Goal: Task Accomplishment & Management: Use online tool/utility

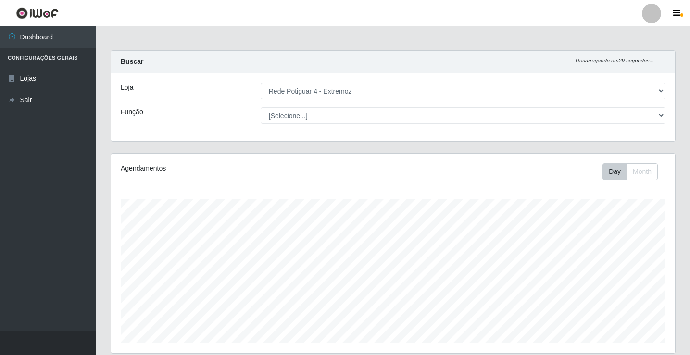
select select "78"
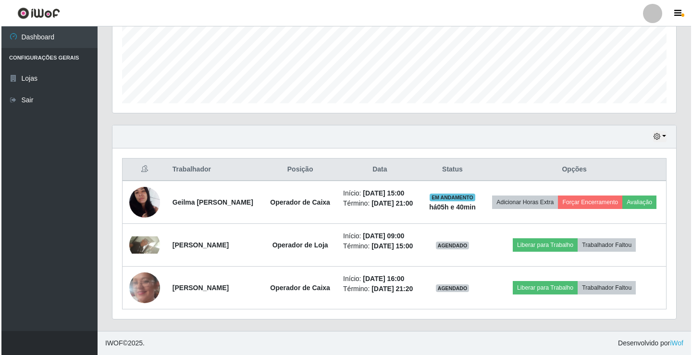
scroll to position [262, 0]
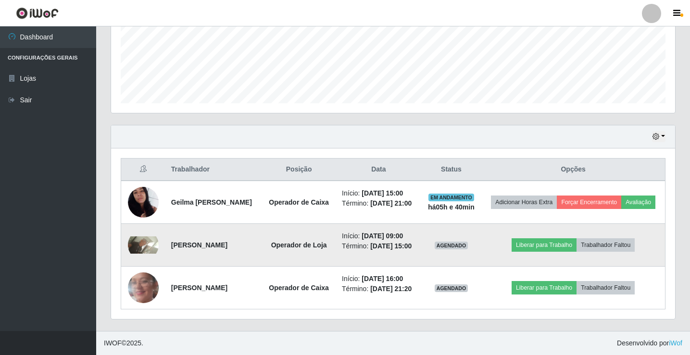
click at [188, 241] on strong "[PERSON_NAME]" at bounding box center [199, 245] width 56 height 8
click at [151, 236] on img at bounding box center [143, 244] width 31 height 17
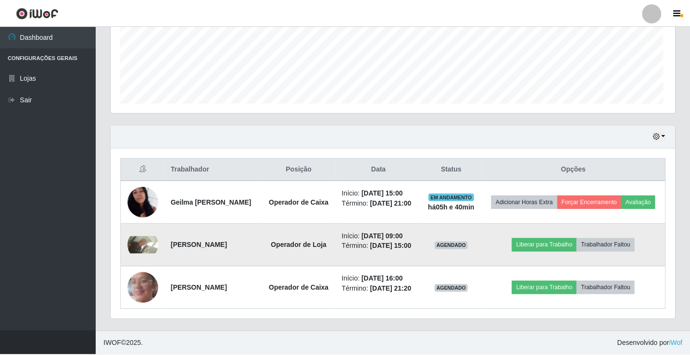
scroll to position [199, 559]
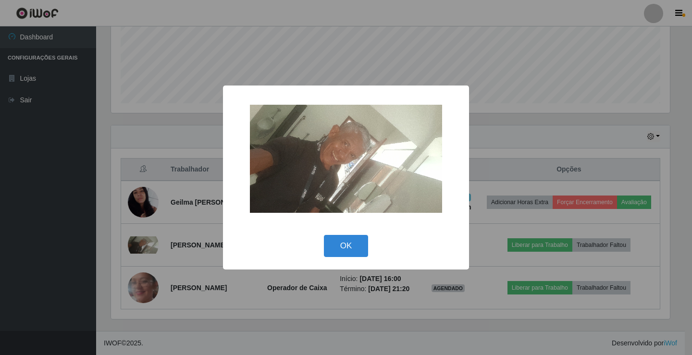
click at [382, 160] on img at bounding box center [346, 159] width 192 height 108
click at [172, 238] on div "× OK Cancel" at bounding box center [346, 177] width 692 height 355
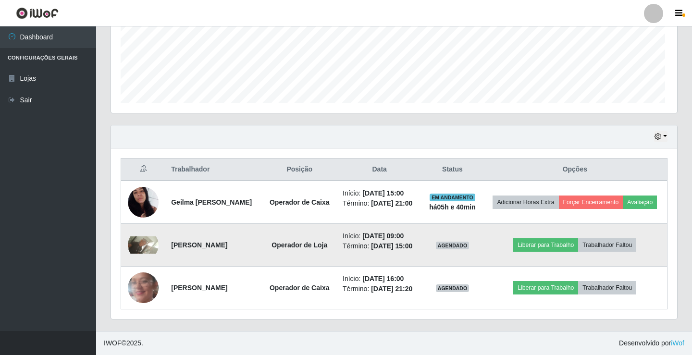
scroll to position [199, 564]
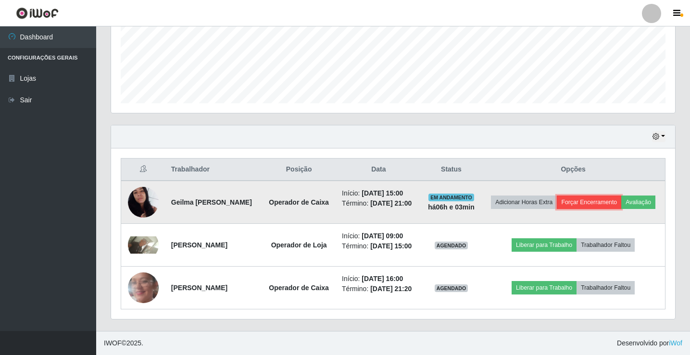
click at [620, 196] on button "Forçar Encerramento" at bounding box center [588, 202] width 64 height 13
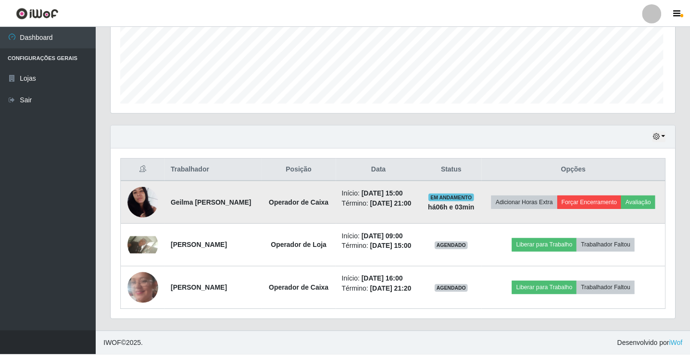
scroll to position [199, 559]
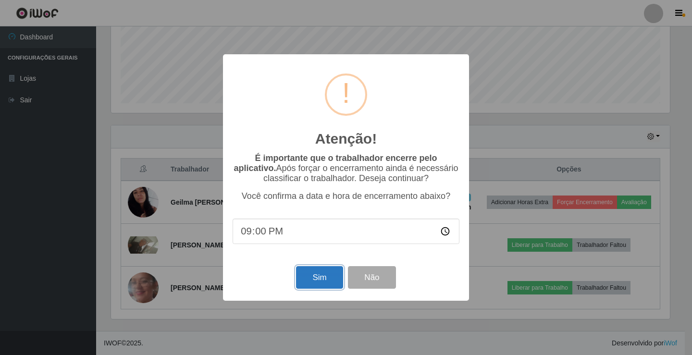
click at [320, 270] on button "Sim" at bounding box center [319, 277] width 47 height 23
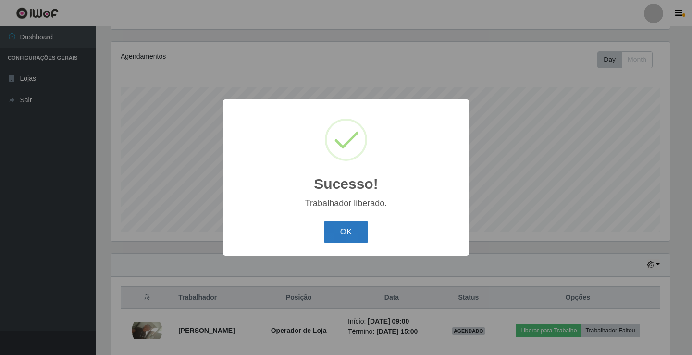
click at [346, 227] on button "OK" at bounding box center [346, 232] width 45 height 23
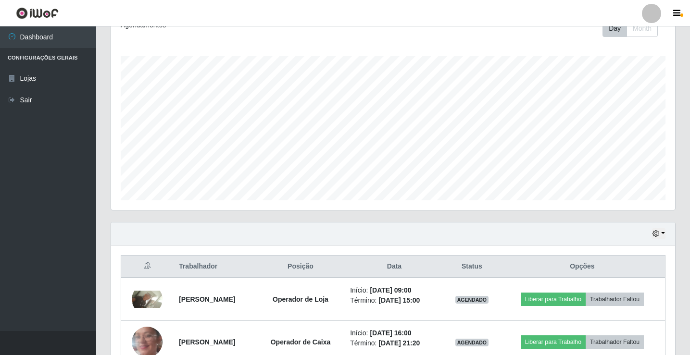
scroll to position [160, 0]
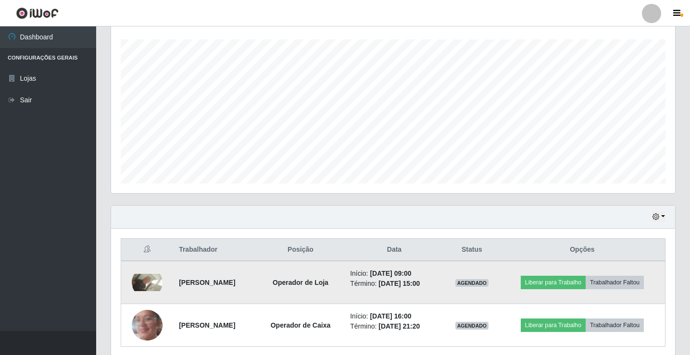
click at [135, 283] on img at bounding box center [147, 282] width 31 height 17
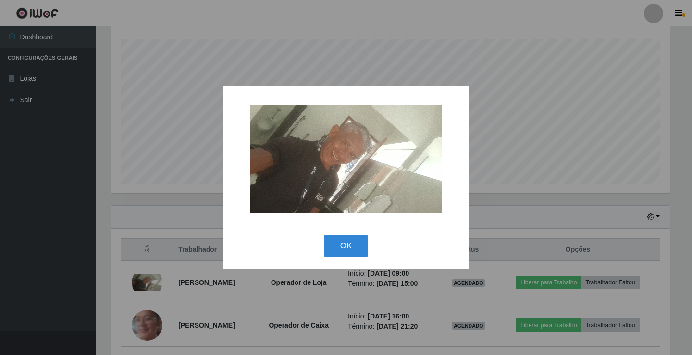
click at [161, 130] on div "× OK Cancel" at bounding box center [346, 177] width 692 height 355
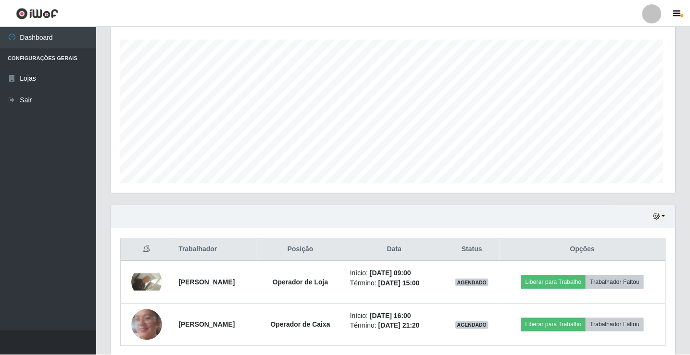
scroll to position [199, 564]
